Goal: Task Accomplishment & Management: Use online tool/utility

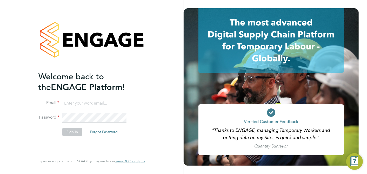
type input "rclarke@frlondon.co.uk"
drag, startPoint x: 138, startPoint y: 151, endPoint x: 125, endPoint y: 147, distance: 13.7
click at [133, 149] on div "Welcome back to the ENGAGE Platform! Email rclarke@frlondon.co.uk Password Sign…" at bounding box center [88, 112] width 101 height 83
click at [74, 131] on button "Sign In" at bounding box center [72, 131] width 20 height 8
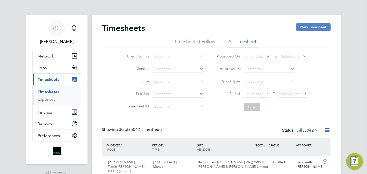
click at [318, 26] on button "New Timesheet" at bounding box center [313, 27] width 34 height 8
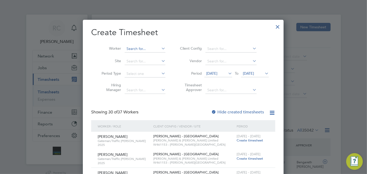
click at [142, 49] on input at bounding box center [145, 48] width 41 height 7
click at [151, 64] on li "[PERSON_NAME] - D an Raschitor" at bounding box center [164, 62] width 79 height 7
type input "[PERSON_NAME]"
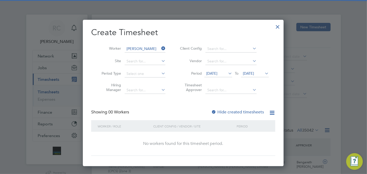
click at [238, 112] on label "Hide created timesheets" at bounding box center [237, 111] width 53 height 5
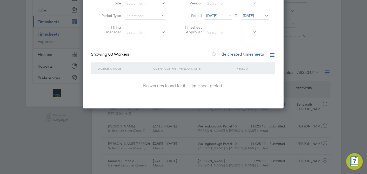
click at [234, 53] on label "Hide created timesheets" at bounding box center [237, 54] width 53 height 5
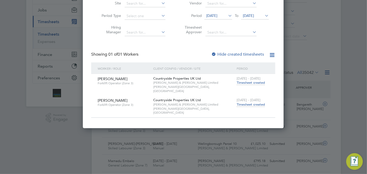
click at [248, 102] on span "Timesheet created" at bounding box center [250, 104] width 28 height 5
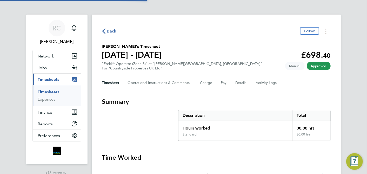
click at [247, 99] on h3 "Summary" at bounding box center [216, 101] width 228 height 8
click at [109, 32] on span "Back" at bounding box center [112, 31] width 10 height 6
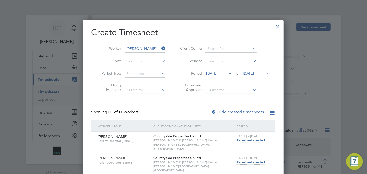
click at [160, 46] on icon at bounding box center [160, 48] width 0 height 7
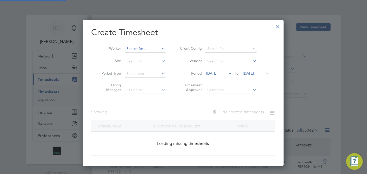
click at [148, 47] on input at bounding box center [145, 48] width 41 height 7
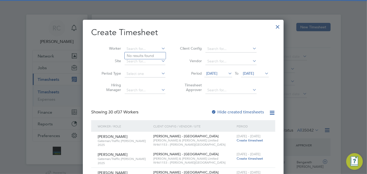
type input "s"
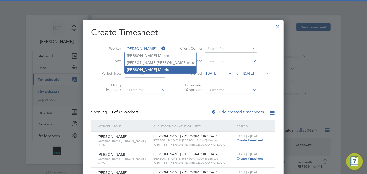
click at [158, 69] on b "Mo" at bounding box center [161, 69] width 6 height 4
type input "[PERSON_NAME]"
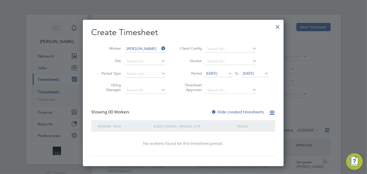
click at [239, 110] on label "Hide created timesheets" at bounding box center [237, 111] width 53 height 5
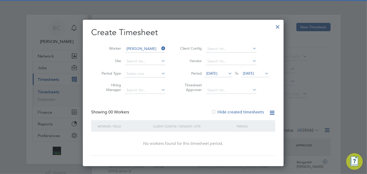
click at [242, 112] on label "Hide created timesheets" at bounding box center [237, 111] width 53 height 5
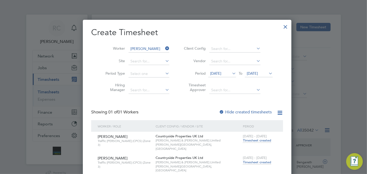
click at [245, 160] on span "Timesheet created" at bounding box center [257, 162] width 28 height 5
